Goal: Find specific page/section: Find specific page/section

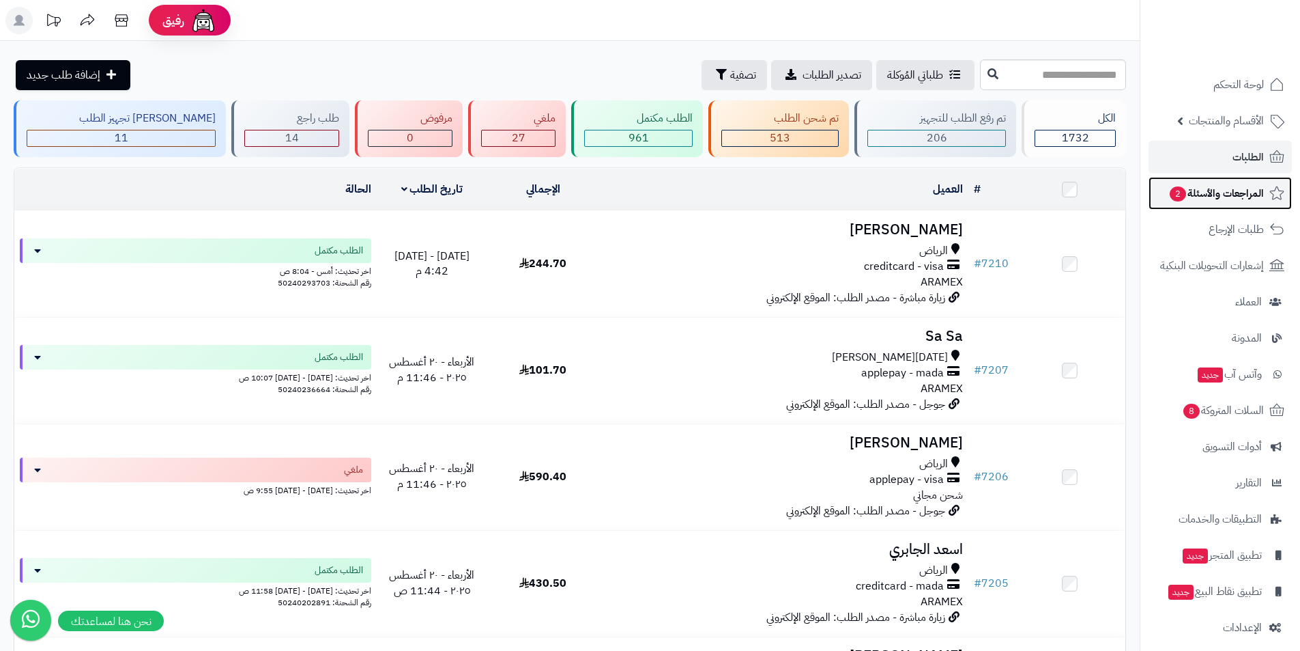
click at [1234, 184] on span "المراجعات والأسئلة 2" at bounding box center [1217, 193] width 96 height 19
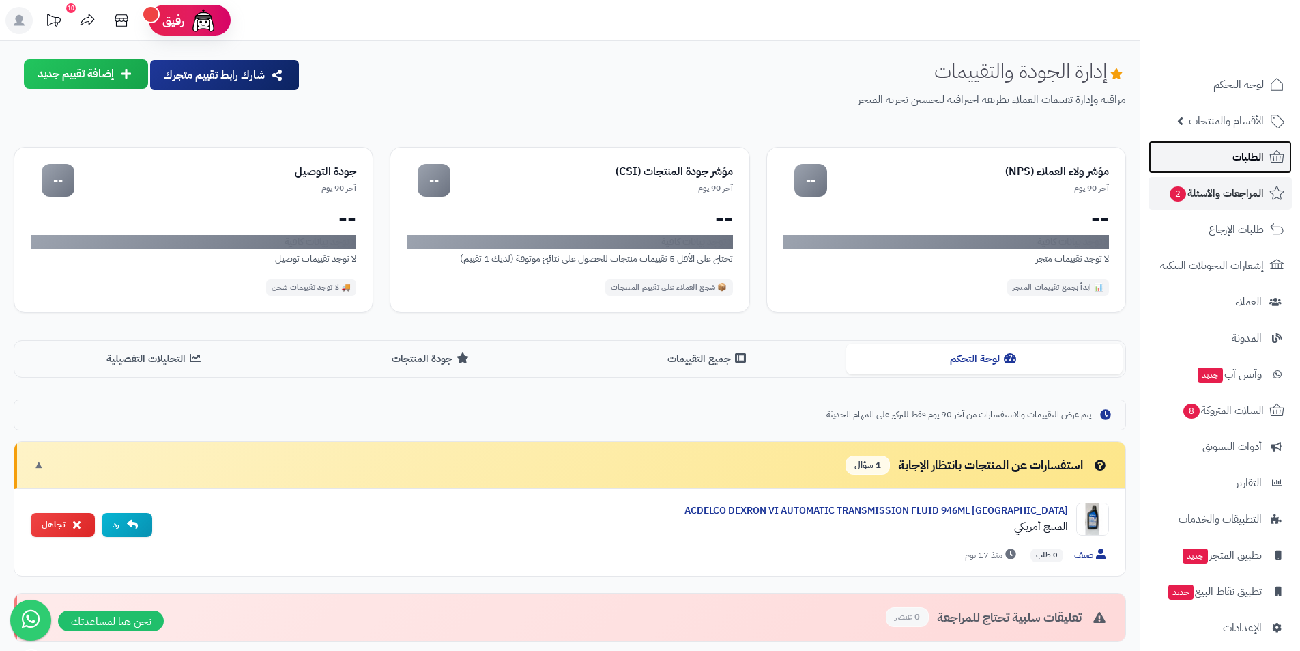
click at [1234, 169] on link "الطلبات" at bounding box center [1220, 157] width 143 height 33
